Goal: Task Accomplishment & Management: Use online tool/utility

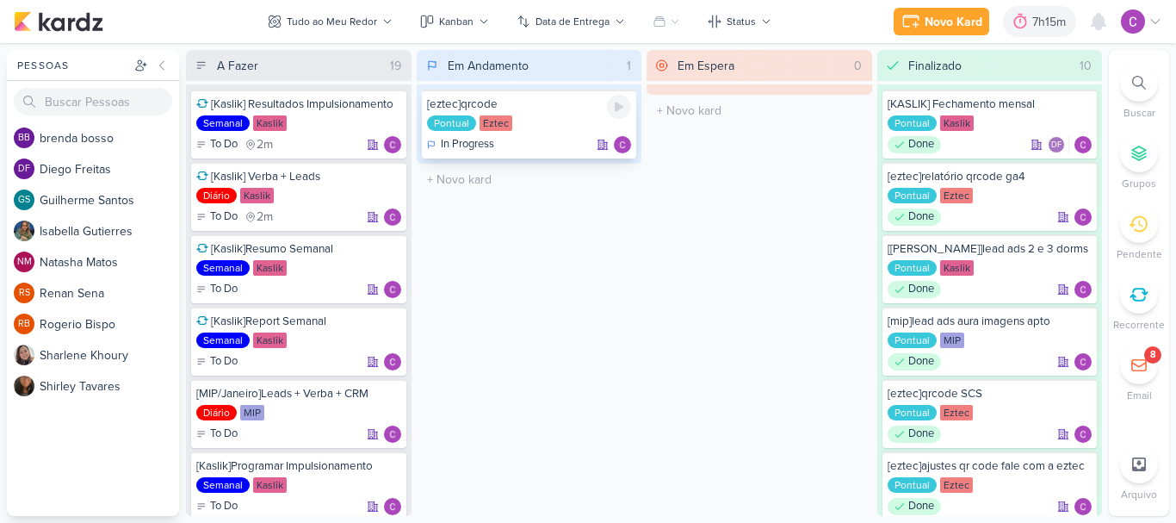
scroll to position [391, 0]
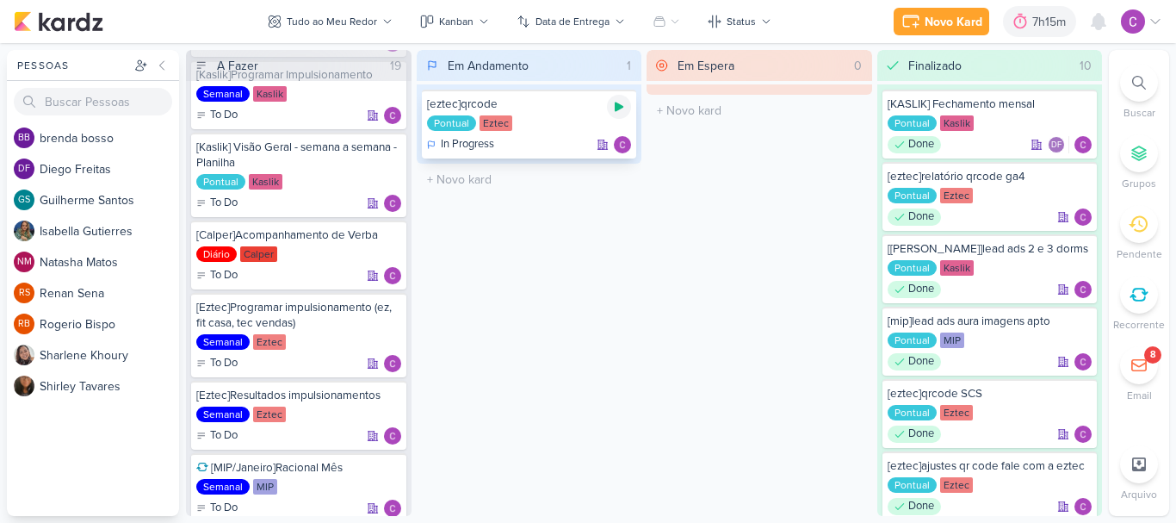
click at [616, 107] on icon at bounding box center [619, 106] width 9 height 9
click at [390, 301] on div at bounding box center [389, 310] width 24 height 24
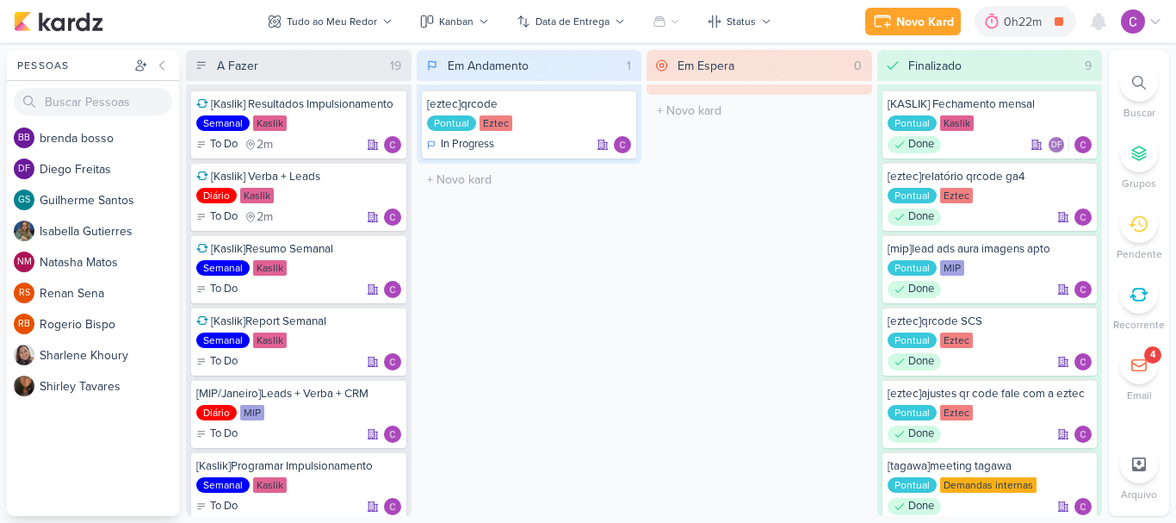
click at [605, 282] on div "Em Andamento 1 [eztec]qrcode Pontual Eztec In Progress" at bounding box center [530, 283] width 226 height 466
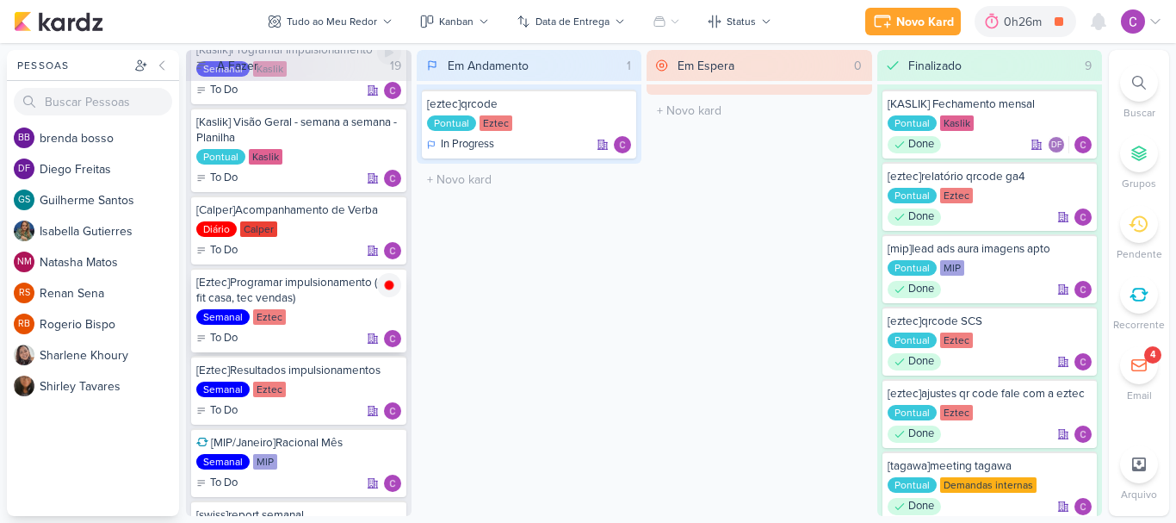
scroll to position [430, 0]
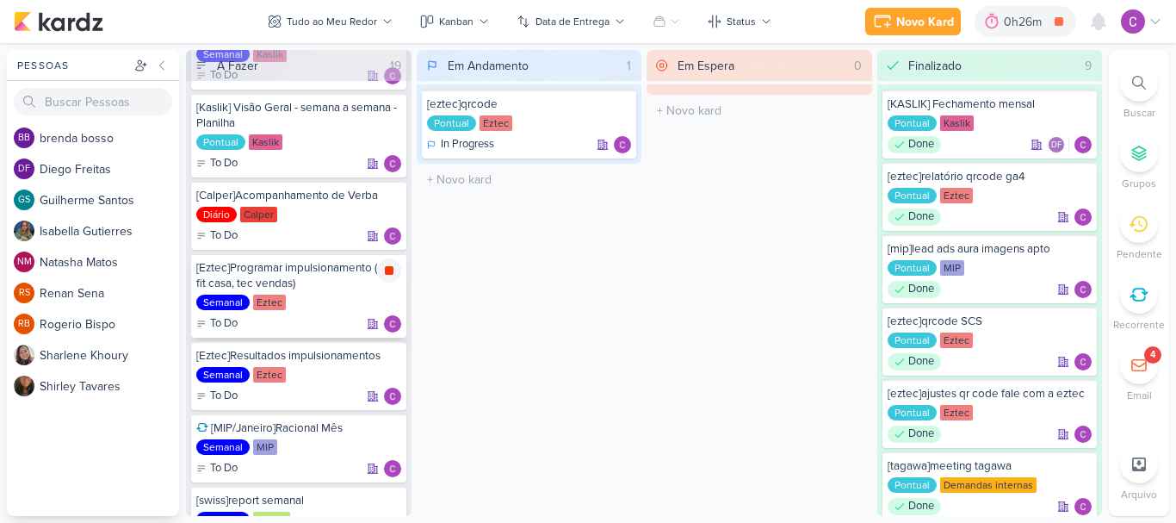
click at [390, 269] on icon at bounding box center [389, 270] width 9 height 9
click at [1046, 27] on div "0h26m" at bounding box center [1049, 22] width 43 height 18
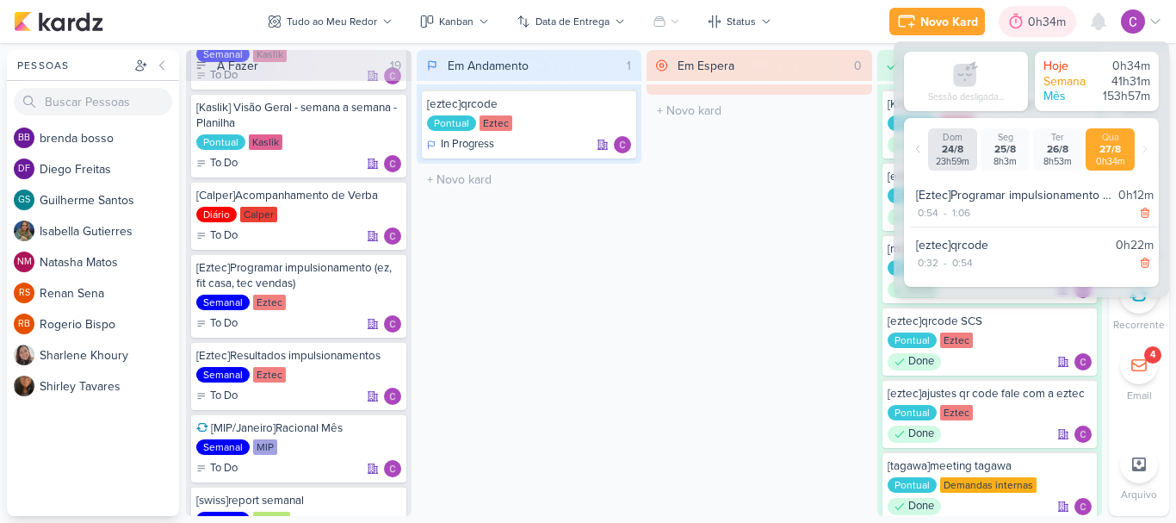
click at [1046, 21] on div "0h34m" at bounding box center [1049, 22] width 43 height 18
